Goal: Task Accomplishment & Management: Manage account settings

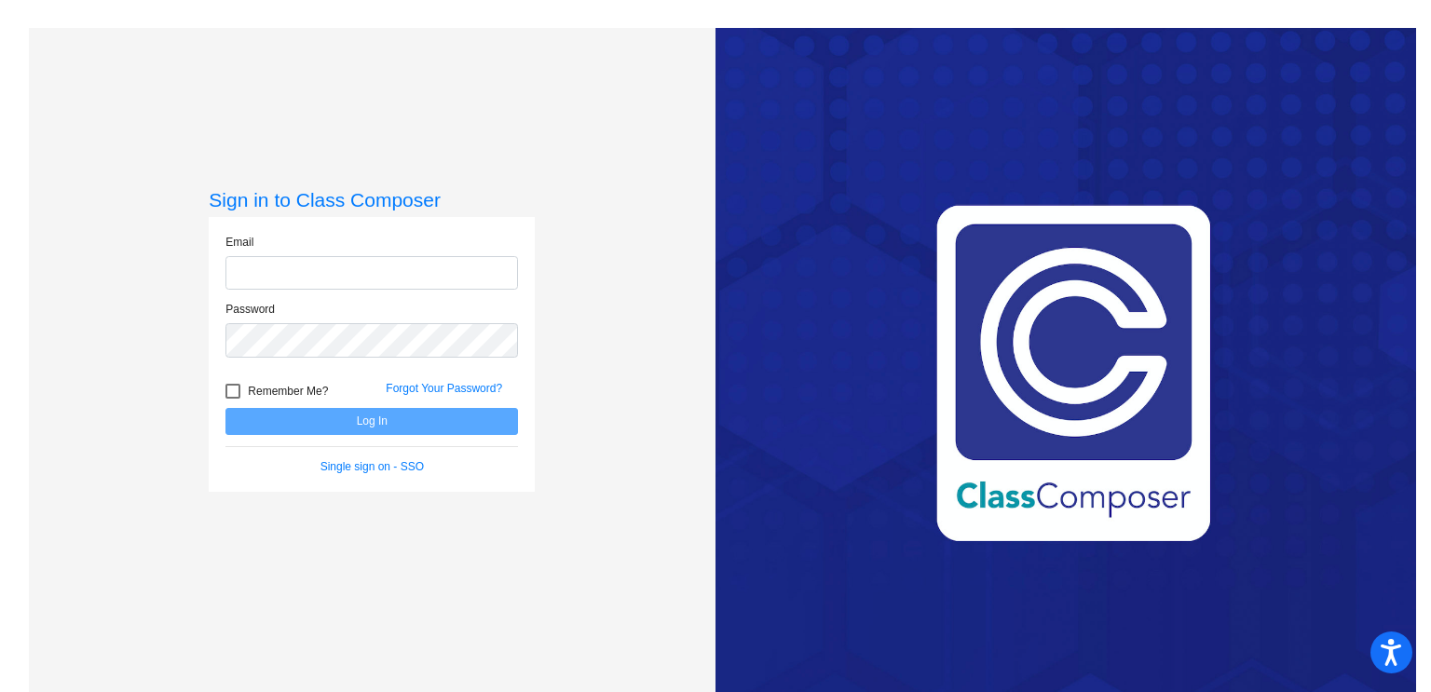
type input "[EMAIL_ADDRESS][DOMAIN_NAME]"
click at [432, 427] on button "Log In" at bounding box center [371, 421] width 293 height 27
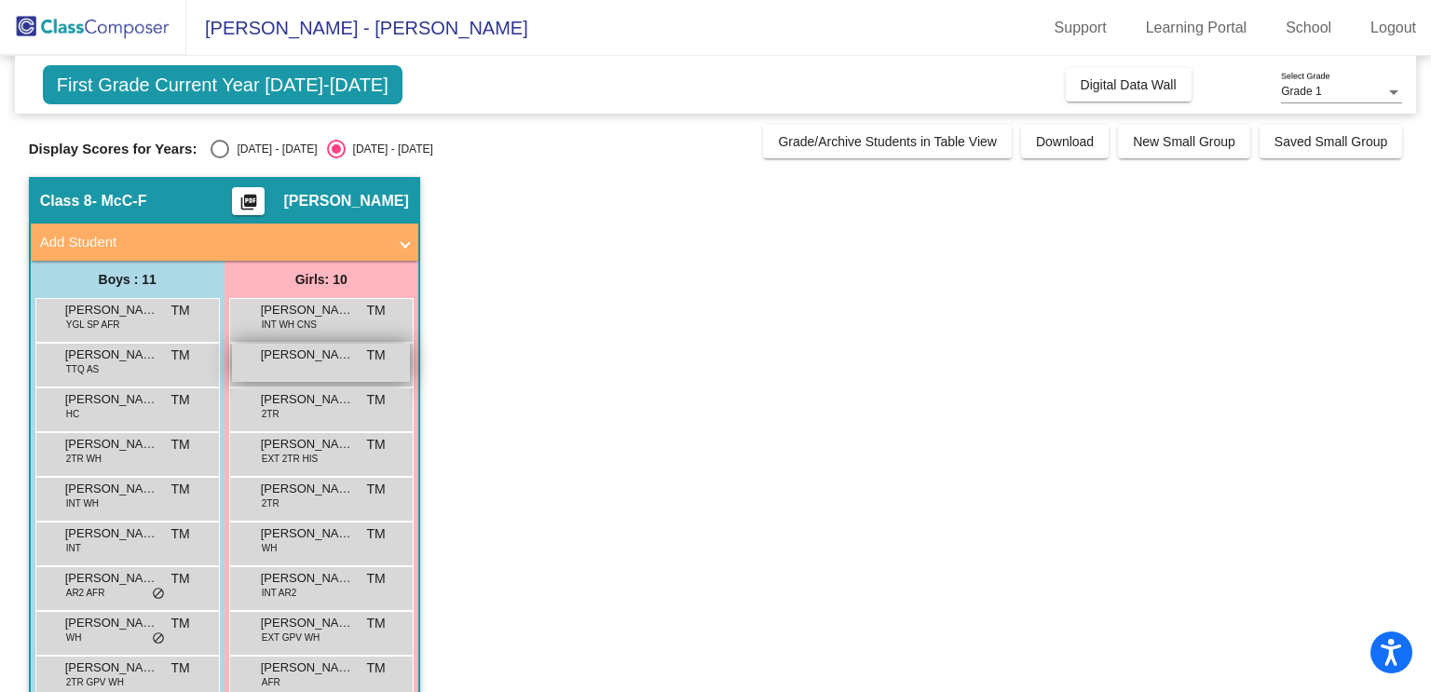
click at [290, 362] on span "[PERSON_NAME]" at bounding box center [307, 355] width 93 height 19
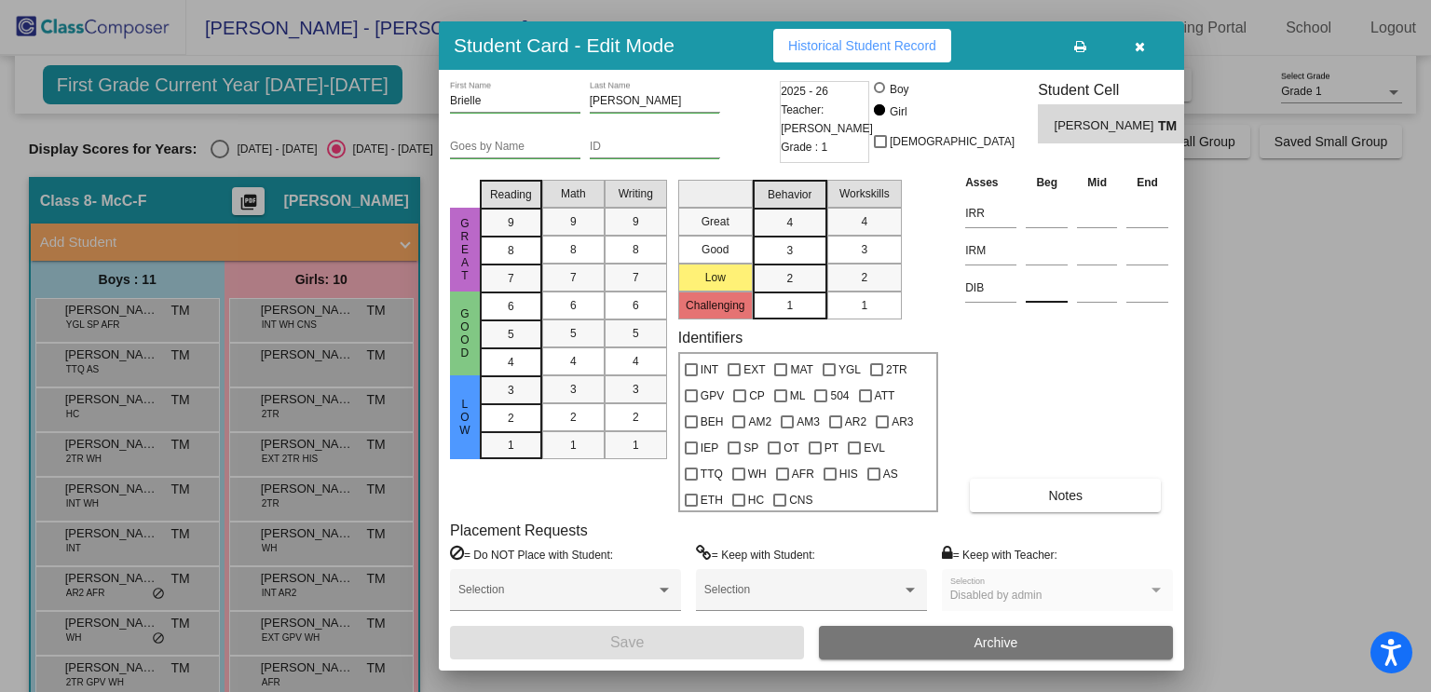
click at [1041, 290] on input at bounding box center [1047, 288] width 42 height 28
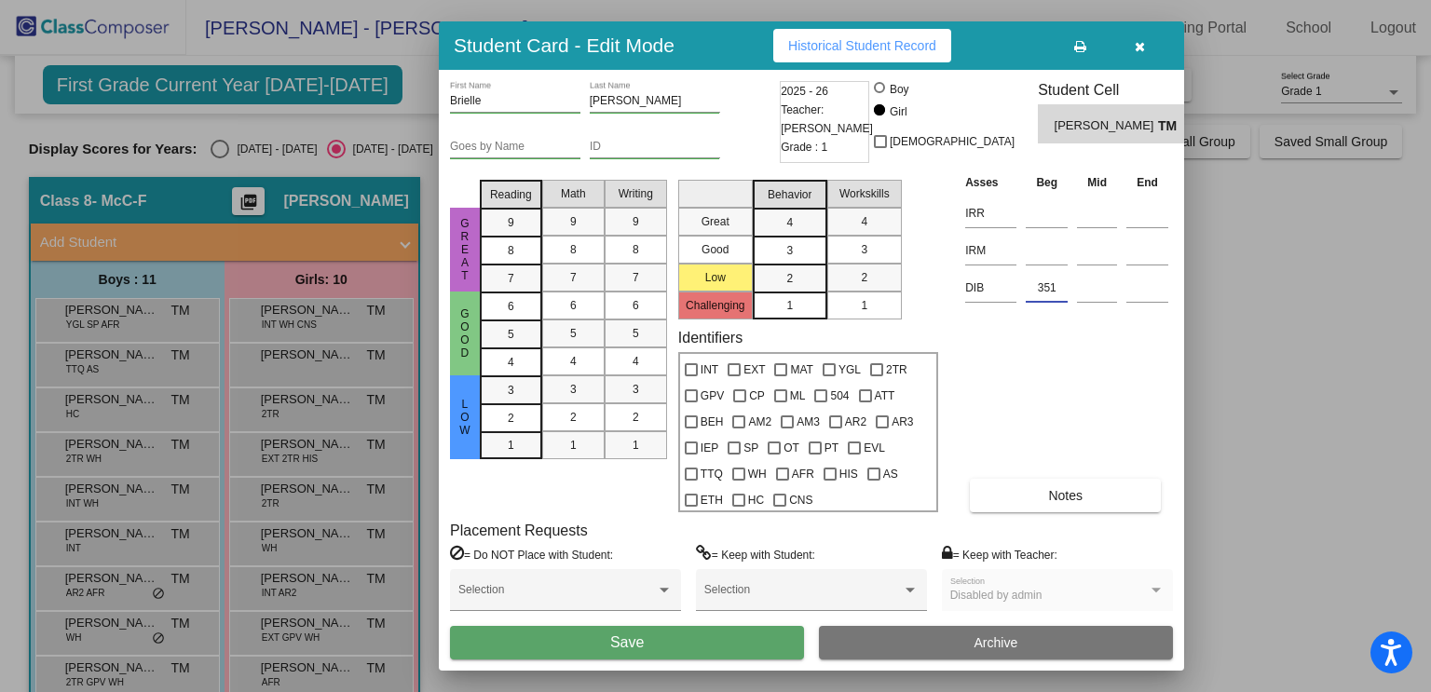
type input "351"
click at [1044, 364] on div "Asses Beg Mid End IRR IRM DIB 351 Notes" at bounding box center [1067, 342] width 212 height 340
click at [689, 644] on button "Save" at bounding box center [627, 643] width 354 height 34
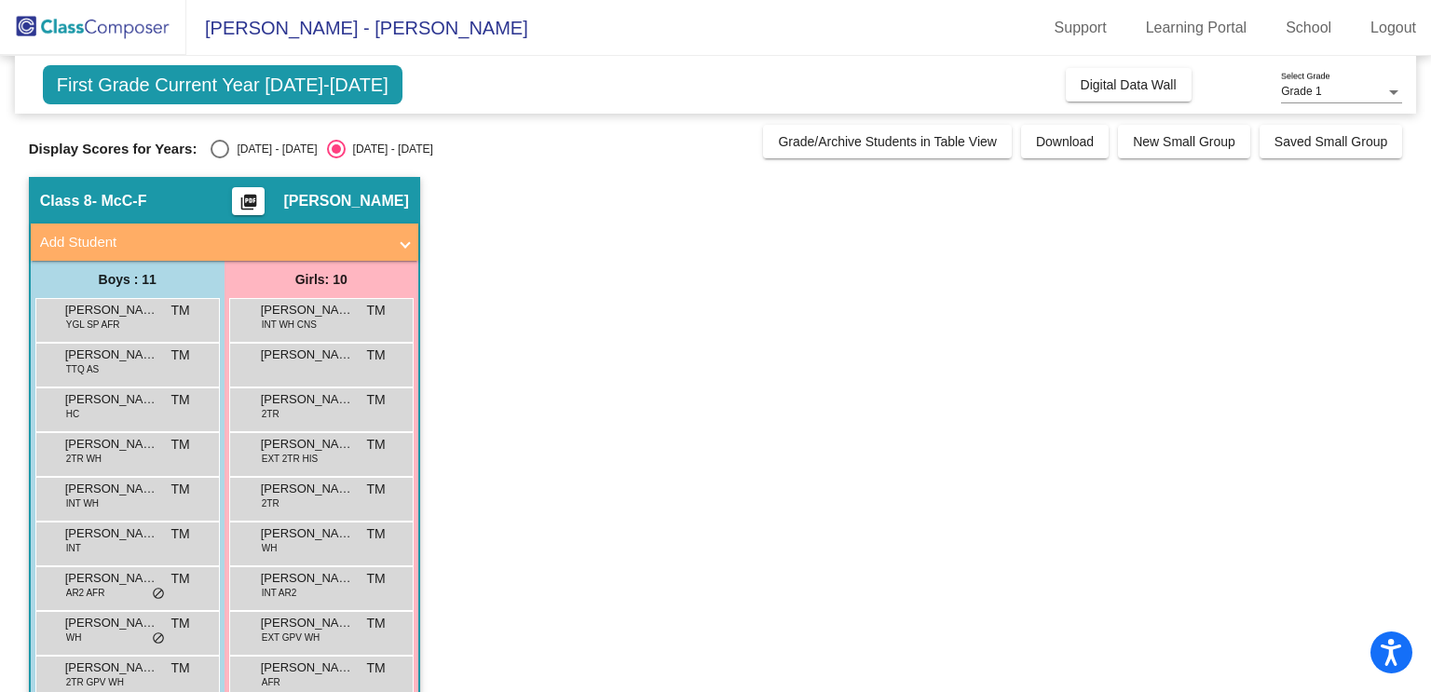
scroll to position [1, 0]
